Goal: Learn about a topic: Learn about a topic

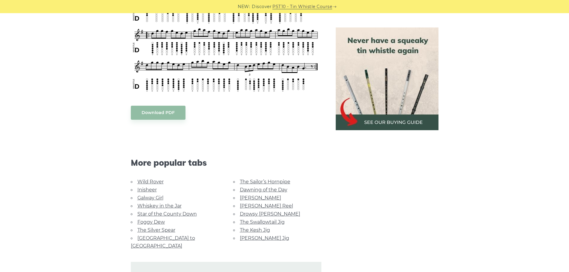
scroll to position [508, 0]
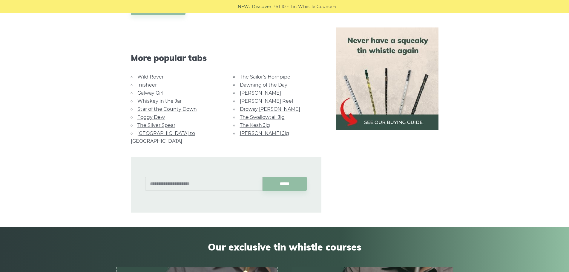
click at [155, 94] on link "Galway Girl" at bounding box center [150, 93] width 26 height 6
click at [155, 118] on link "Foggy Dew" at bounding box center [150, 117] width 27 height 6
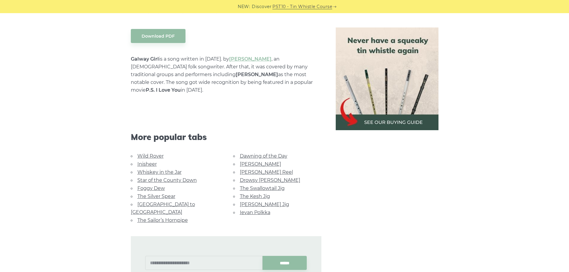
scroll to position [179, 0]
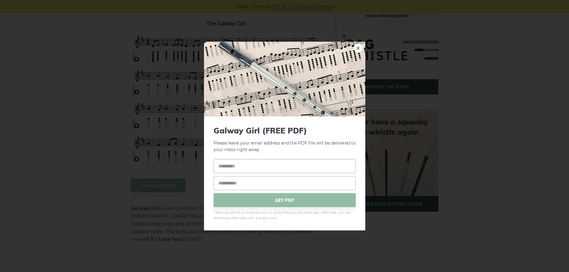
click at [358, 48] on link "×" at bounding box center [357, 47] width 9 height 9
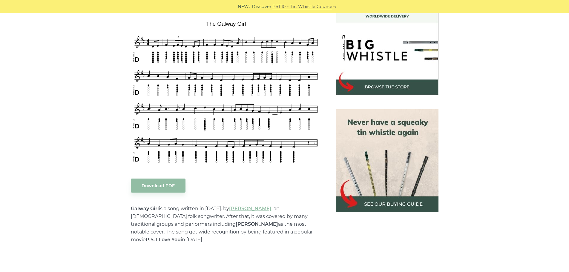
scroll to position [119, 0]
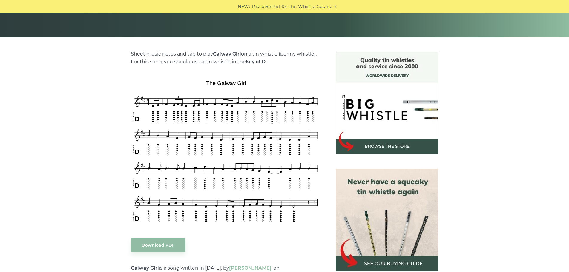
click at [225, 56] on strong "Galway Girl" at bounding box center [227, 54] width 28 height 6
click at [258, 65] on p "Sheet music notes and tab to play Galway Girl on a tin whistle (penny whistle).…" at bounding box center [226, 58] width 190 height 16
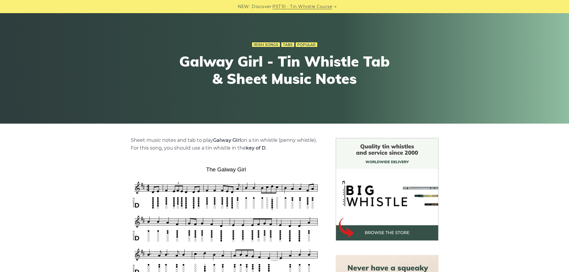
scroll to position [0, 0]
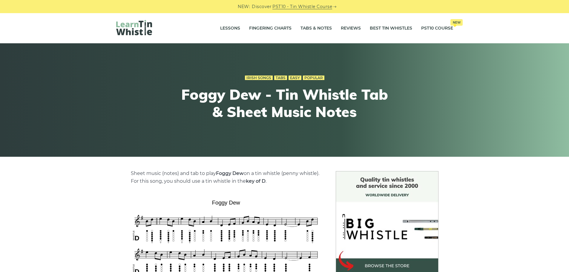
click at [299, 6] on link "PST10 - Tin Whistle Course" at bounding box center [302, 6] width 60 height 7
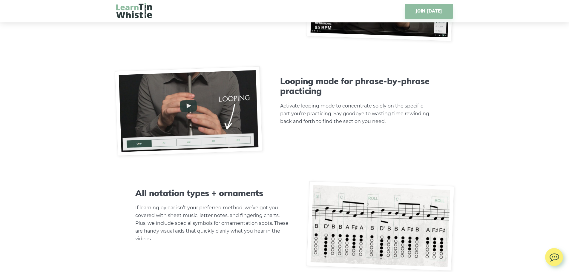
scroll to position [1702, 0]
